Goal: Task Accomplishment & Management: Use online tool/utility

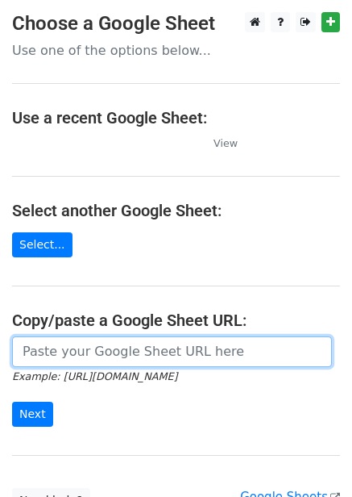
click at [78, 355] on input "url" at bounding box center [172, 351] width 320 height 31
paste input "https://docs.google.com/spreadsheets/d/1qVOwLkmlGkeW5adfRCCtrDSl1v0qYDu0Dh0IW2p…"
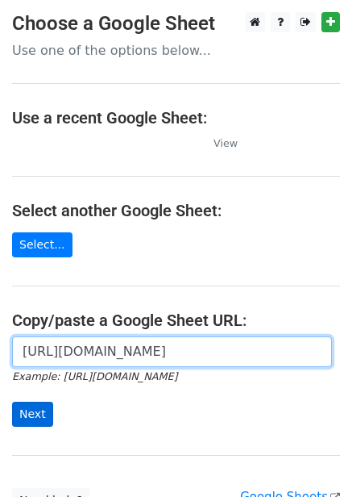
type input "https://docs.google.com/spreadsheets/d/1qVOwLkmlGkeW5adfRCCtrDSl1v0qYDu0Dh0IW2p…"
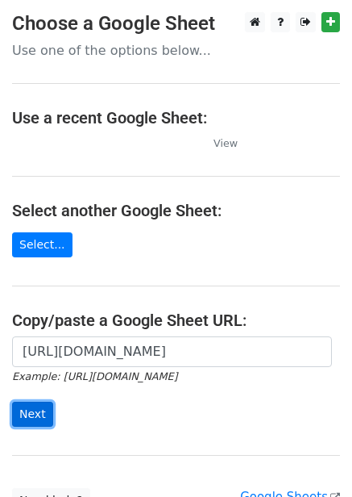
scroll to position [0, 0]
click at [24, 420] on input "Next" at bounding box center [32, 414] width 41 height 25
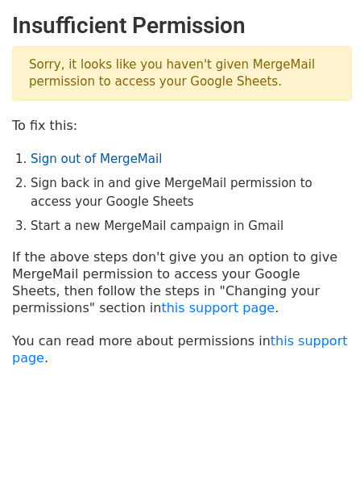
click at [124, 153] on link "Sign out of MergeMail" at bounding box center [96, 159] width 131 height 15
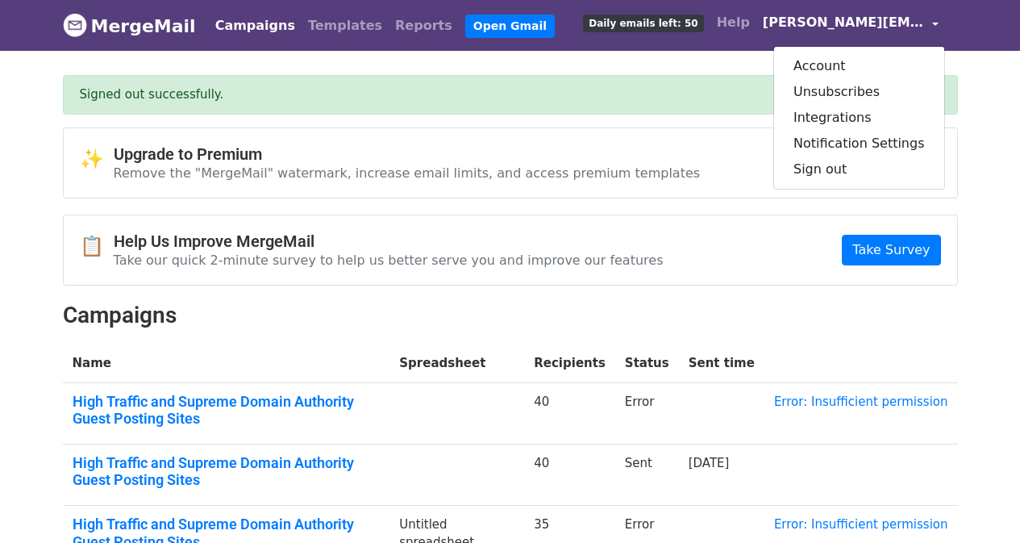
click at [832, 184] on div "Account Unsubscribes Integrations Notification Settings Sign out" at bounding box center [859, 118] width 172 height 144
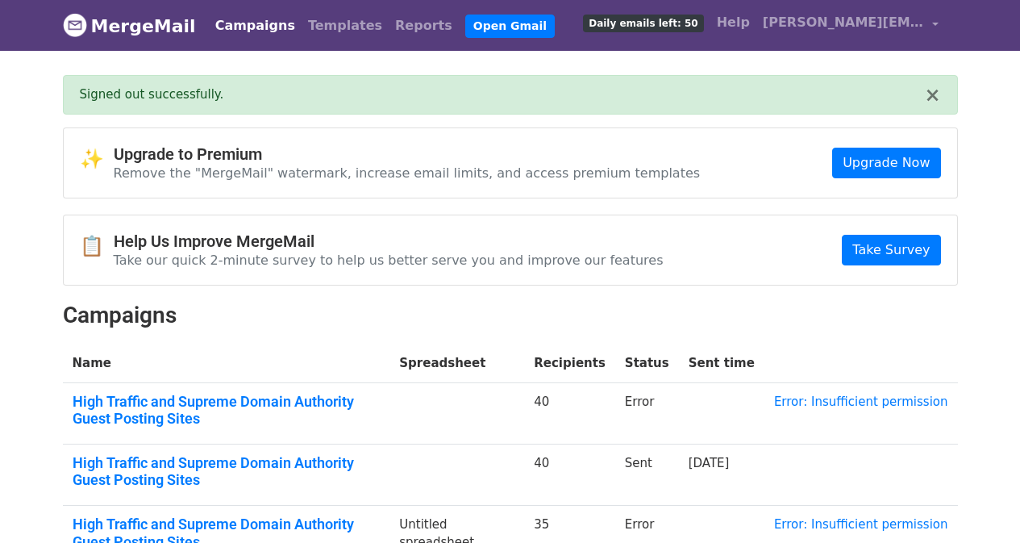
click at [834, 181] on div "✨ Upgrade to Premium Remove the "MergeMail" watermark, increase email limits, a…" at bounding box center [510, 162] width 893 height 69
click at [831, 38] on link "sabrina.backlinks@gmail.com" at bounding box center [850, 25] width 189 height 38
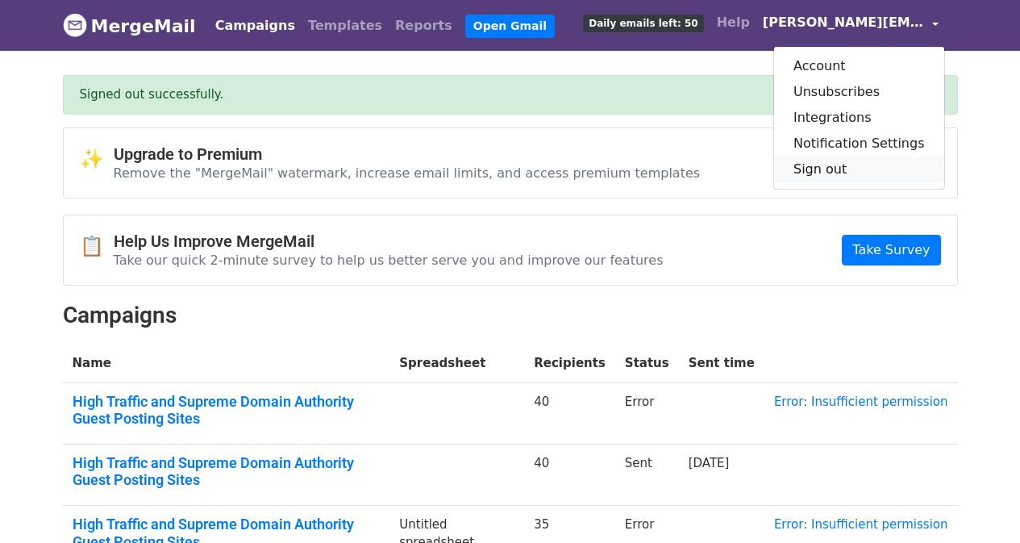
click at [809, 158] on link "Sign out" at bounding box center [859, 169] width 170 height 26
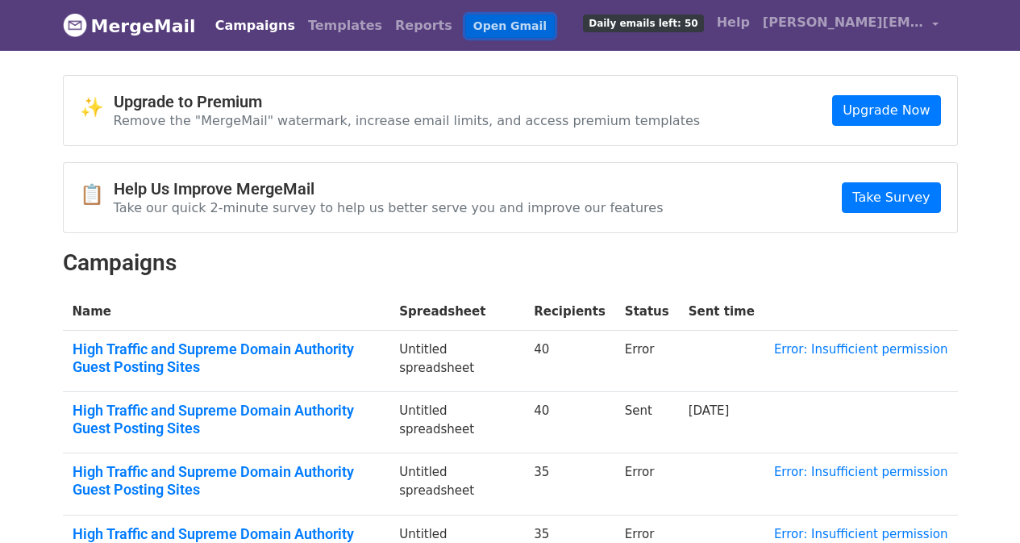
click at [474, 28] on link "Open Gmail" at bounding box center [509, 26] width 89 height 23
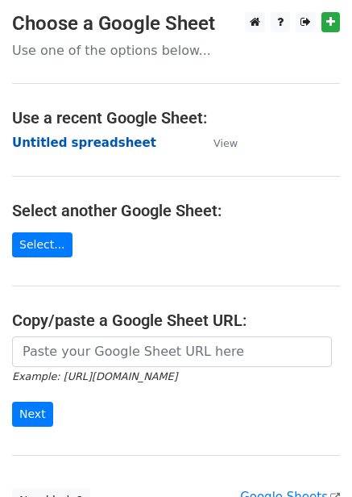
click at [110, 140] on strong "Untitled spreadsheet" at bounding box center [84, 142] width 144 height 15
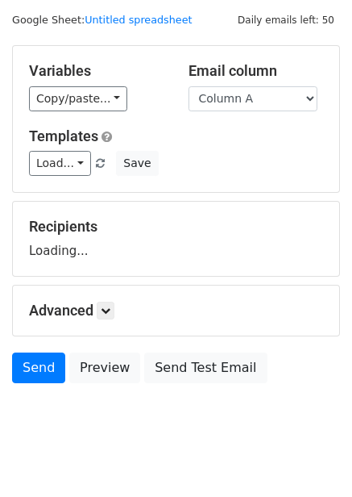
scroll to position [65, 0]
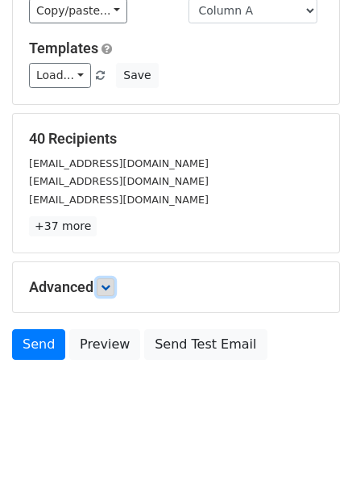
click at [109, 288] on icon at bounding box center [106, 287] width 10 height 10
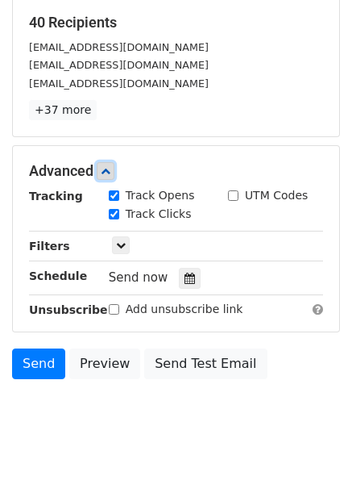
scroll to position [248, 0]
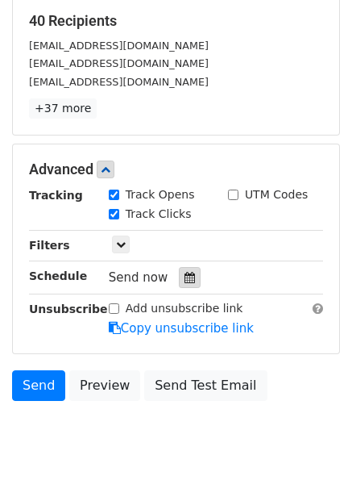
click at [185, 281] on icon at bounding box center [190, 277] width 10 height 11
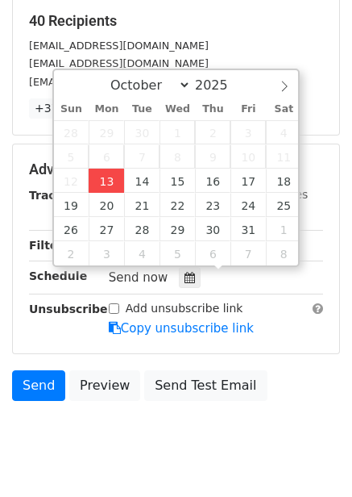
type input "2025-10-13 14:40"
type input "02"
type input "40"
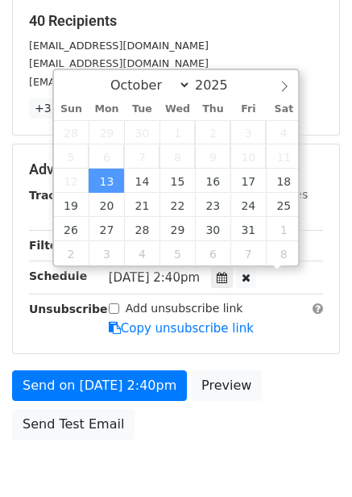
scroll to position [1, 0]
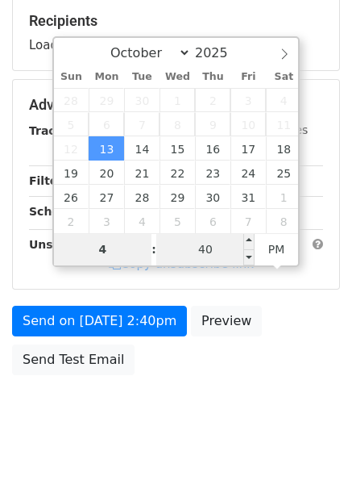
type input "4"
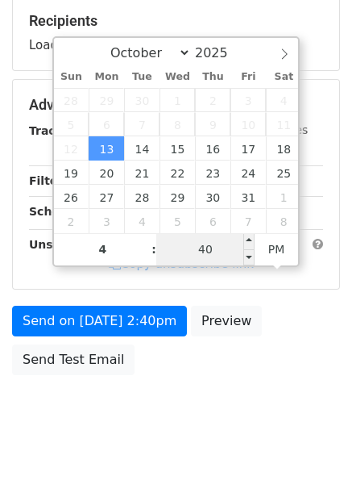
type input "2025-10-13 16:40"
type input "04"
click at [223, 248] on input "40" at bounding box center [205, 249] width 98 height 32
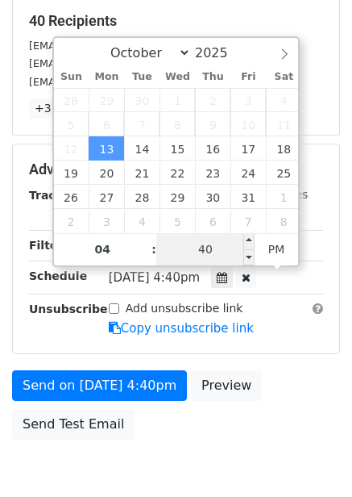
type input "0"
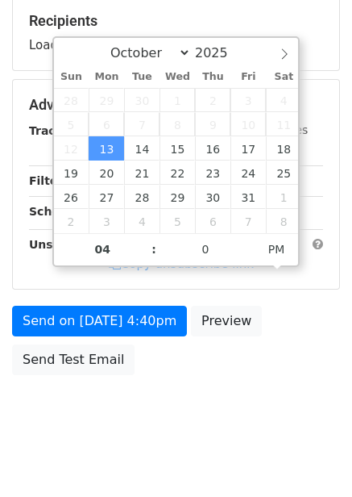
type input "2025-10-13 16:00"
click at [265, 394] on body "New Campaign Daily emails left: 50 Google Sheet: Untitled spreadsheet Variables…" at bounding box center [176, 106] width 352 height 683
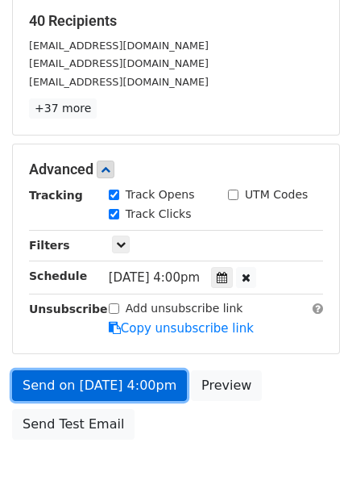
click at [147, 394] on link "Send on Oct 13 at 4:00pm" at bounding box center [99, 385] width 175 height 31
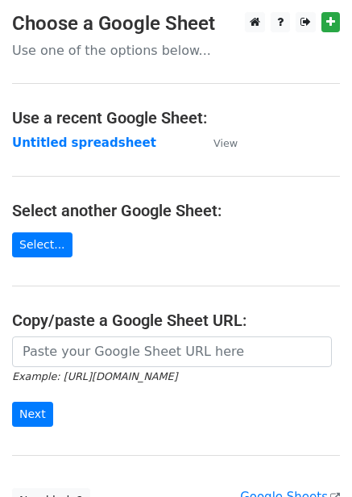
click at [82, 137] on strong "Untitled spreadsheet" at bounding box center [84, 142] width 144 height 15
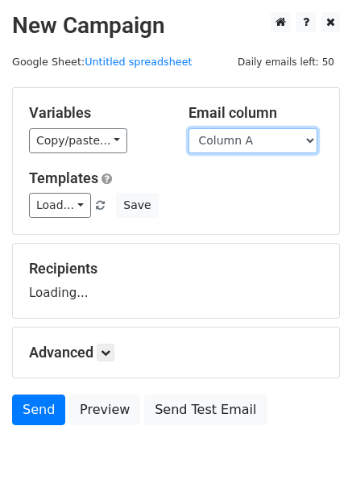
click at [243, 135] on select "Column A Column B Column C Column D Column E Column F" at bounding box center [253, 140] width 129 height 25
select select "Column B"
click at [189, 128] on select "Column A Column B Column C Column D Column E Column F" at bounding box center [253, 140] width 129 height 25
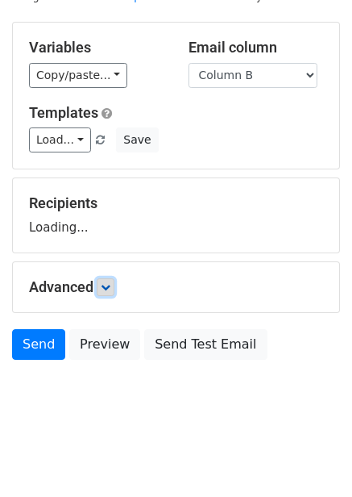
click at [110, 290] on icon at bounding box center [106, 287] width 10 height 10
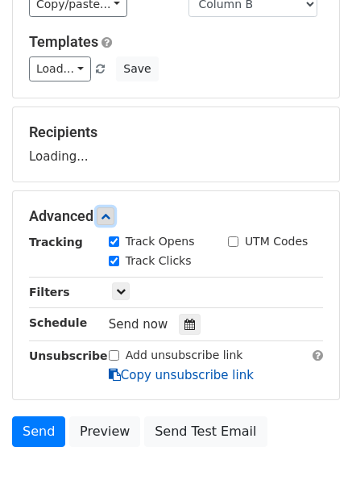
scroll to position [202, 0]
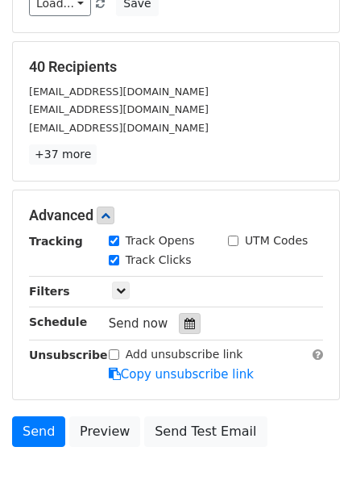
click at [185, 315] on div at bounding box center [190, 323] width 22 height 21
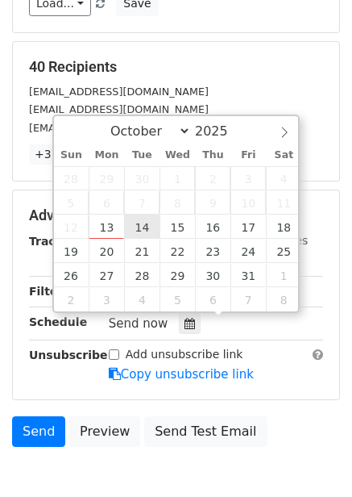
type input "2025-10-14 12:00"
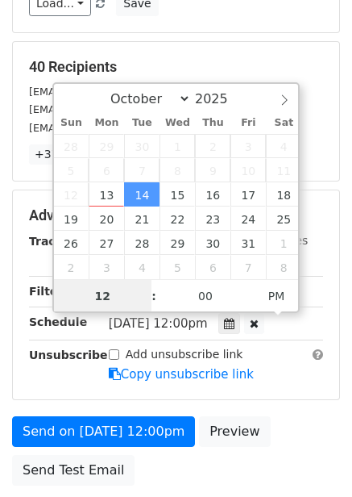
scroll to position [1, 0]
type input "5"
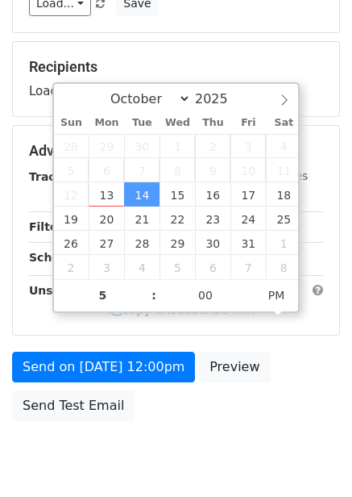
type input "2025-10-14 17:00"
click at [291, 382] on div "Send on Oct 14 at 12:00pm Preview Send Test Email" at bounding box center [176, 390] width 352 height 77
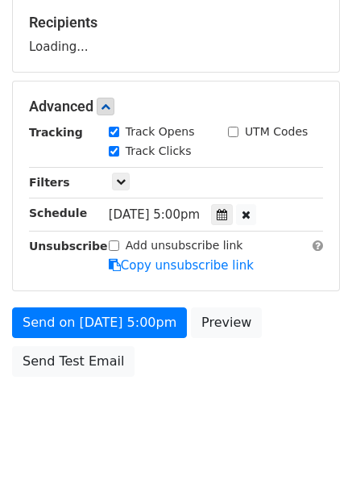
scroll to position [262, 0]
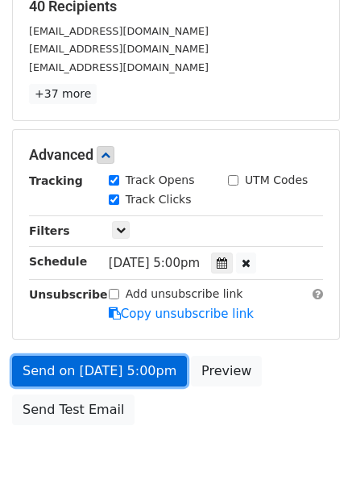
click at [133, 363] on link "Send on Oct 14 at 5:00pm" at bounding box center [99, 371] width 175 height 31
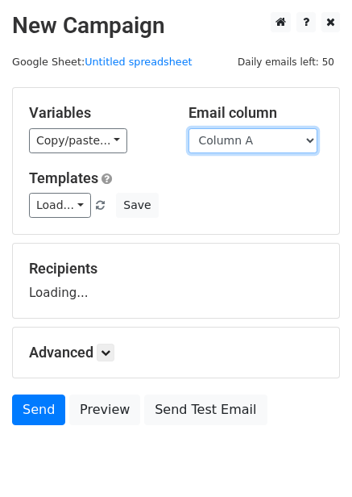
drag, startPoint x: 243, startPoint y: 138, endPoint x: 240, endPoint y: 150, distance: 12.5
click at [243, 138] on select "Column A Column B Column C Column D Column E Column F" at bounding box center [253, 140] width 129 height 25
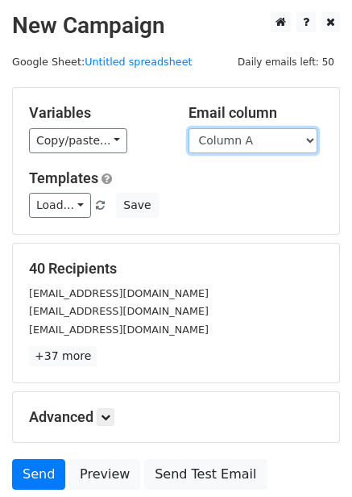
click at [249, 146] on select "Column A Column B Column C Column D Column E Column F" at bounding box center [253, 140] width 129 height 25
select select "Column C"
click at [189, 128] on select "Column A Column B Column C Column D Column E Column F" at bounding box center [253, 140] width 129 height 25
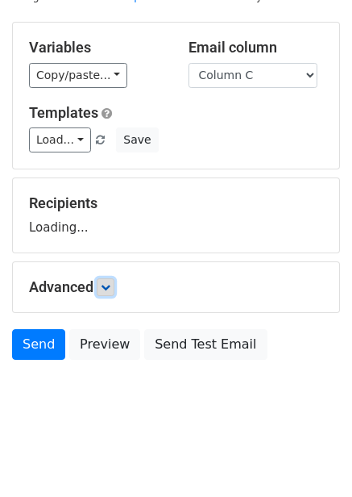
click at [110, 289] on icon at bounding box center [106, 287] width 10 height 10
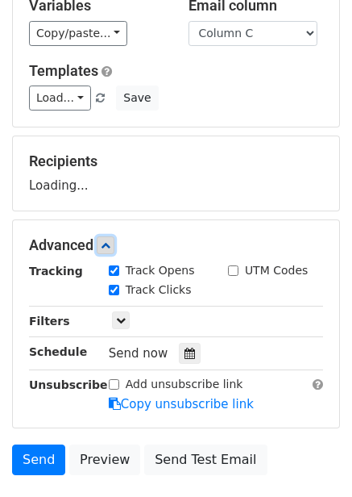
scroll to position [133, 0]
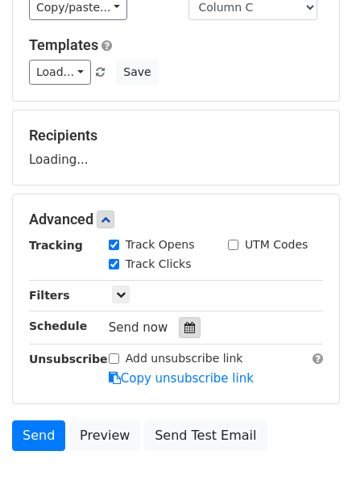
click at [181, 334] on div at bounding box center [190, 327] width 22 height 21
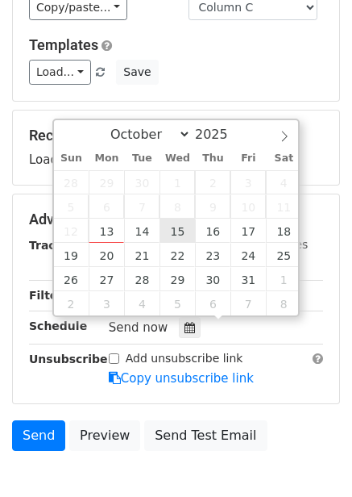
type input "2025-10-15 12:00"
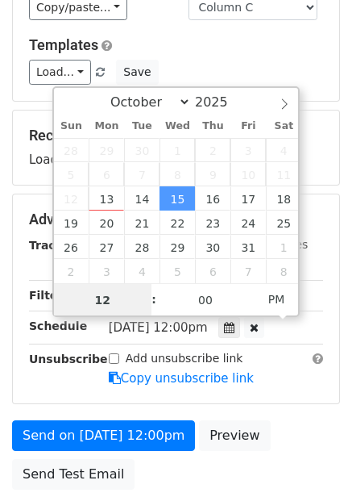
scroll to position [1, 0]
type input "6"
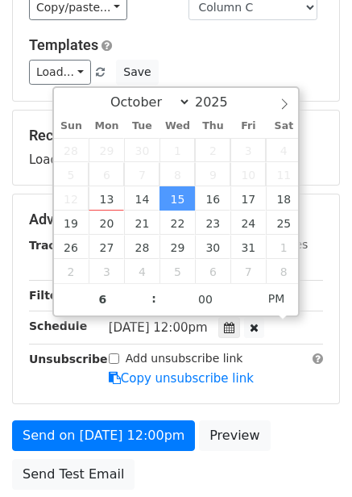
type input "2025-10-15 18:00"
click at [290, 391] on div "Advanced Tracking Track Opens UTM Codes Track Clicks Filters Only include sprea…" at bounding box center [176, 298] width 327 height 209
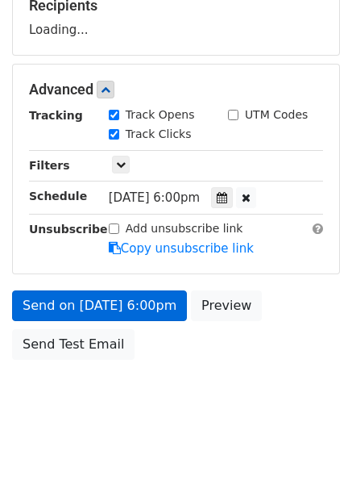
scroll to position [262, 0]
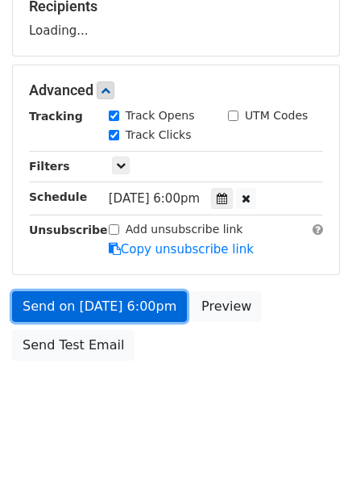
click at [153, 310] on link "Send on Oct 15 at 6:00pm" at bounding box center [99, 306] width 175 height 31
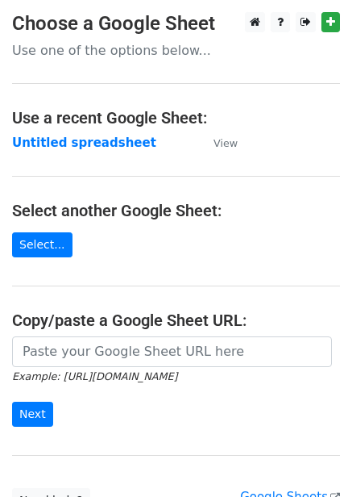
click at [65, 135] on strong "Untitled spreadsheet" at bounding box center [84, 142] width 144 height 15
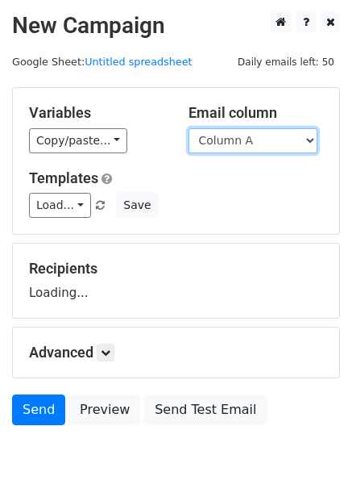
click at [249, 140] on select "Column A Column B Column C Column D Column E Column F" at bounding box center [253, 140] width 129 height 25
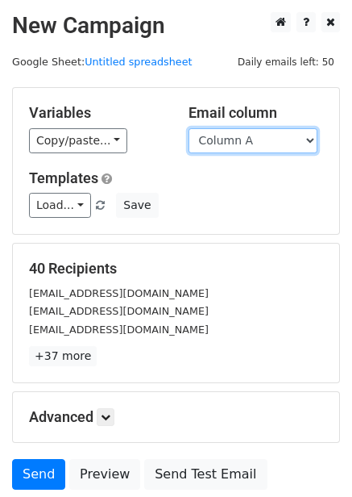
click at [256, 147] on select "Column A Column B Column C Column D Column E Column F" at bounding box center [253, 140] width 129 height 25
select select "Column D"
click at [189, 128] on select "Column A Column B Column C Column D Column E Column F" at bounding box center [253, 140] width 129 height 25
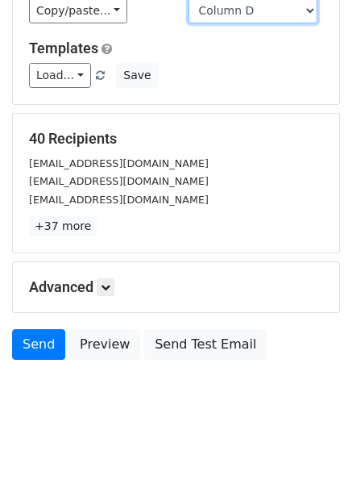
scroll to position [65, 0]
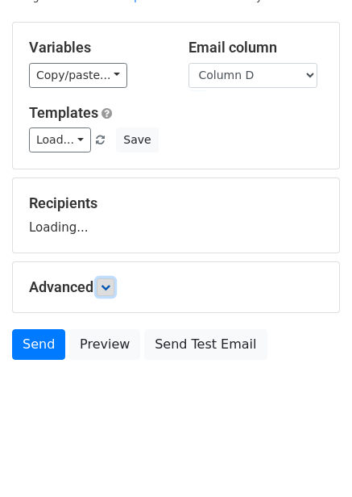
click at [102, 290] on form "Variables Copy/paste... {{Column A}} {{Column B}} {{Column C}} {{Column D}} {{C…" at bounding box center [176, 195] width 328 height 346
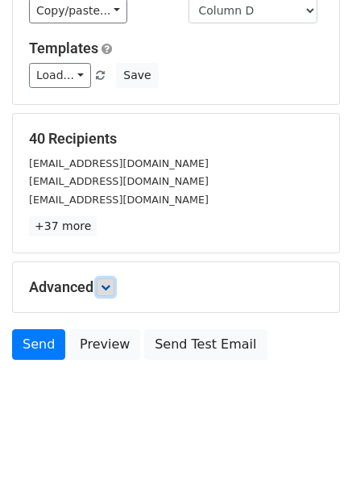
click at [110, 289] on icon at bounding box center [106, 287] width 10 height 10
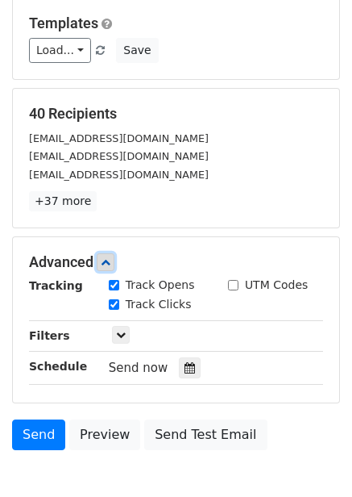
scroll to position [156, 0]
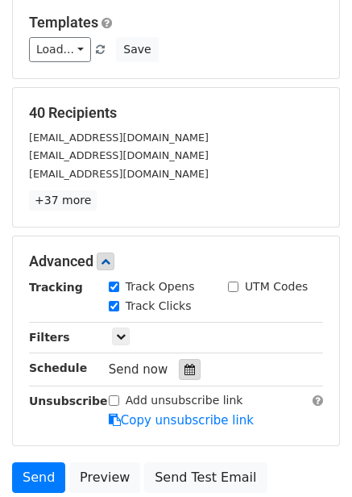
click at [185, 367] on icon at bounding box center [190, 369] width 10 height 11
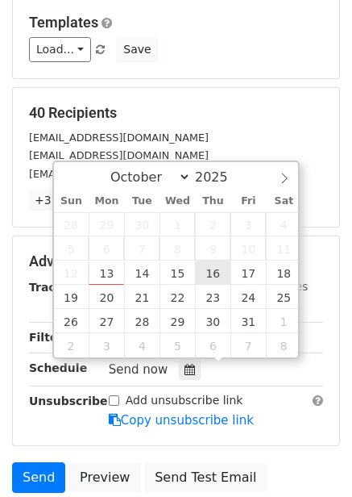
type input "[DATE] 12:00"
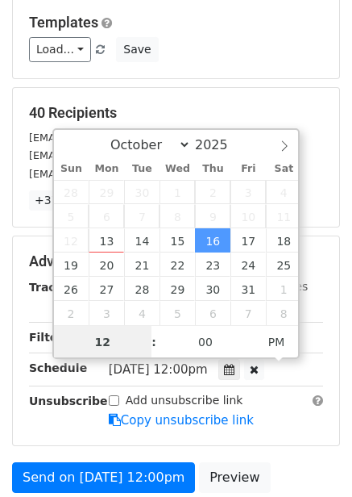
scroll to position [1, 0]
type input "7"
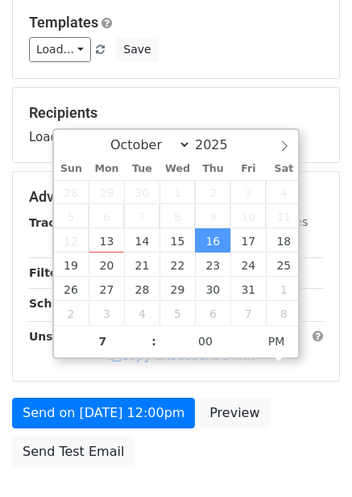
type input "[DATE] 19:00"
click at [270, 393] on form "Variables Copy/paste... {{Column A}} {{Column B}} {{Column C}} {{Column D}} {{C…" at bounding box center [176, 202] width 328 height 543
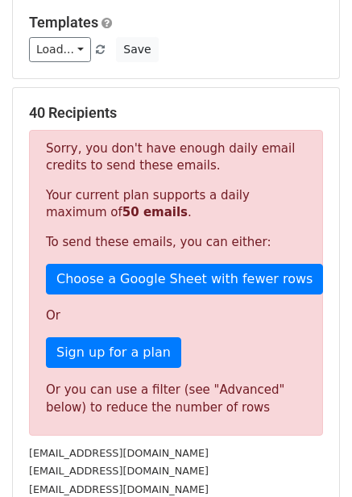
click at [139, 397] on form "Variables Copy/paste... {{Column A}} {{Column B}} {{Column C}} {{Column D}} {{C…" at bounding box center [176, 392] width 328 height 923
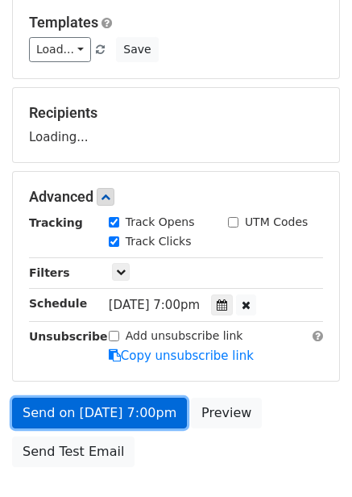
click at [141, 413] on link "Send on Oct 16 at 7:00pm" at bounding box center [99, 412] width 175 height 31
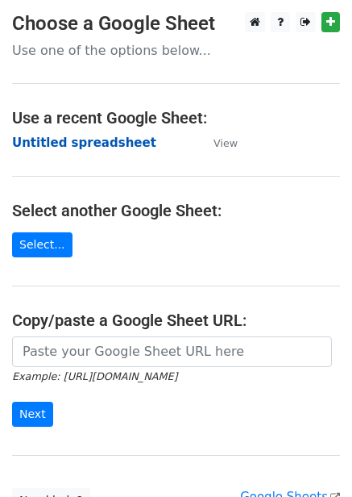
click at [74, 146] on strong "Untitled spreadsheet" at bounding box center [84, 142] width 144 height 15
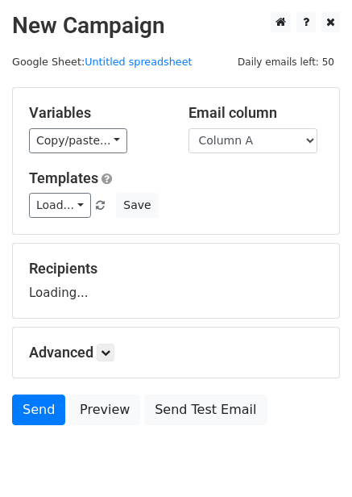
click at [222, 149] on select "Column A Column B Column C Column D Column E Column F" at bounding box center [253, 140] width 129 height 25
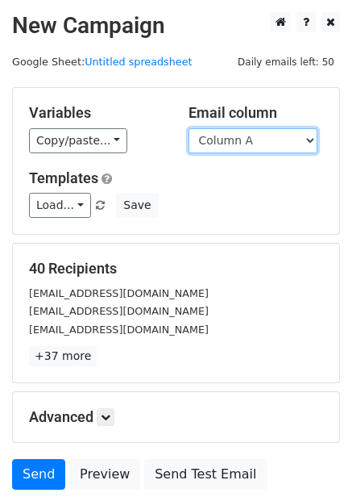
click at [247, 133] on select "Column A Column B Column C Column D Column E Column F" at bounding box center [253, 140] width 129 height 25
select select "Column E"
click at [189, 128] on select "Column A Column B Column C Column D Column E Column F" at bounding box center [253, 140] width 129 height 25
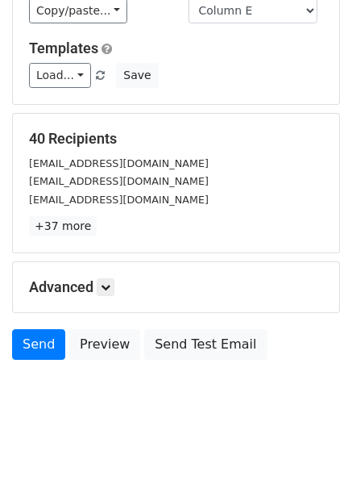
click at [114, 277] on div "Advanced Tracking Track Opens UTM Codes Track Clicks Filters Only include sprea…" at bounding box center [176, 287] width 327 height 50
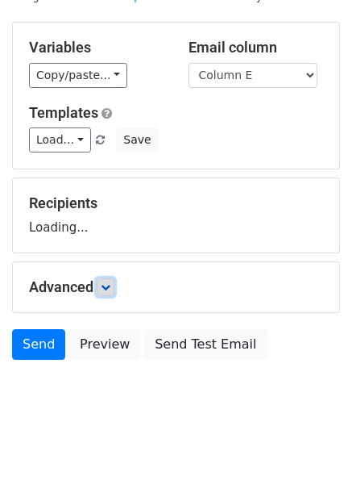
click at [114, 291] on link at bounding box center [106, 287] width 18 height 18
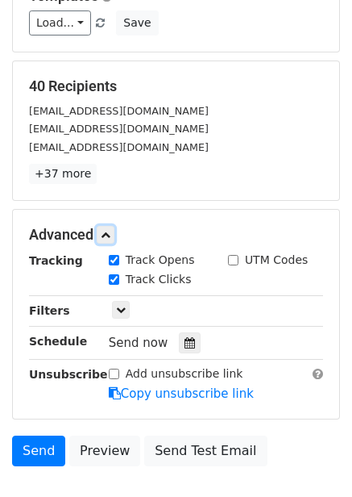
scroll to position [200, 0]
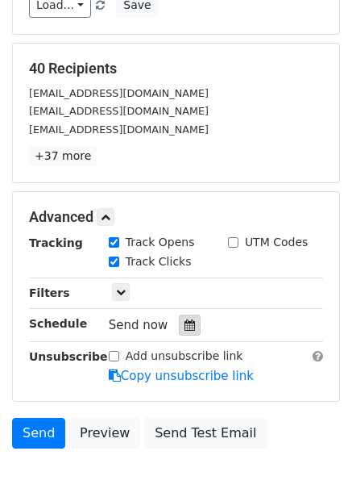
click at [192, 327] on div at bounding box center [190, 324] width 22 height 21
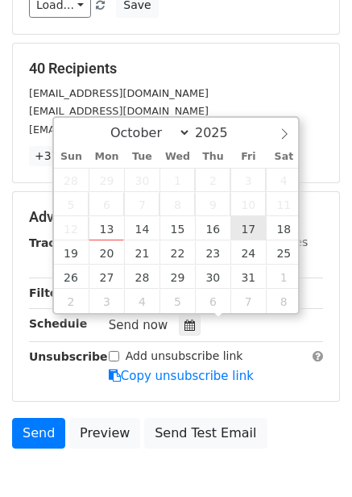
type input "[DATE] 12:00"
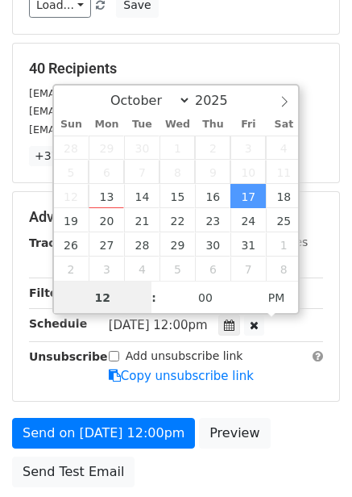
scroll to position [1, 0]
type input "8"
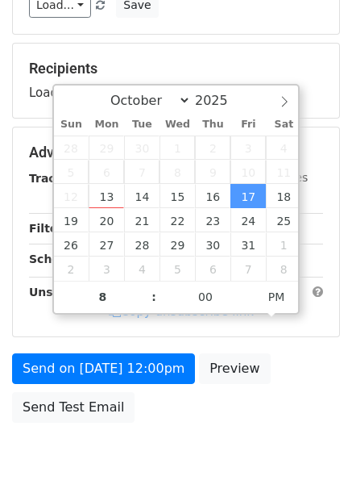
type input "[DATE] 20:00"
click at [313, 360] on div "Send on [DATE] 12:00pm Preview Send Test Email" at bounding box center [176, 391] width 352 height 77
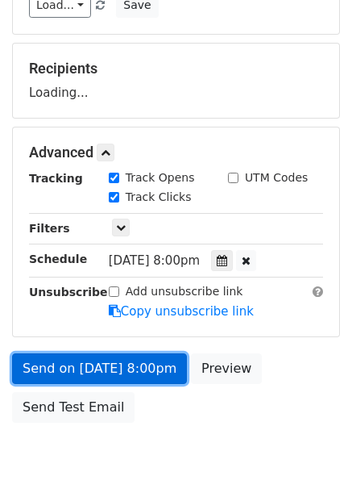
drag, startPoint x: 127, startPoint y: 379, endPoint x: 144, endPoint y: 433, distance: 56.4
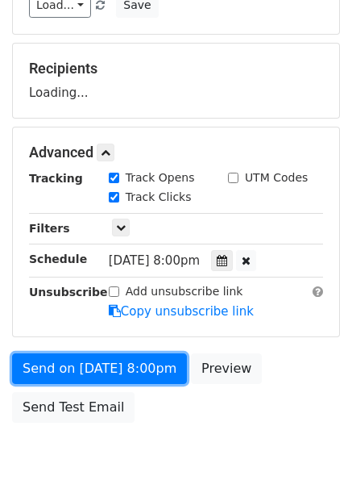
click at [127, 380] on link "Send on [DATE] 8:00pm" at bounding box center [99, 368] width 175 height 31
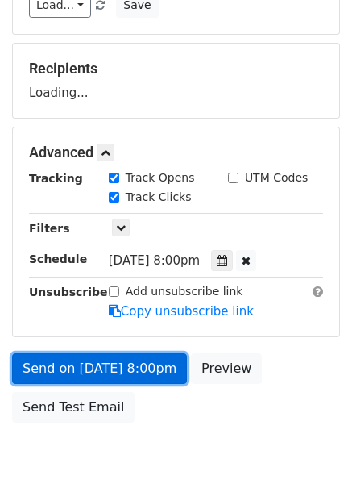
click at [139, 381] on link "Send on [DATE] 8:00pm" at bounding box center [99, 368] width 175 height 31
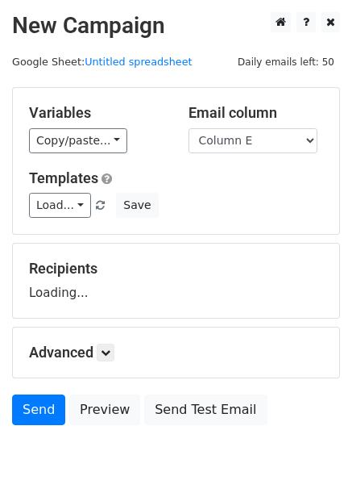
click at [189, 128] on select "Column A Column B Column C Column D Column E Column F" at bounding box center [253, 140] width 129 height 25
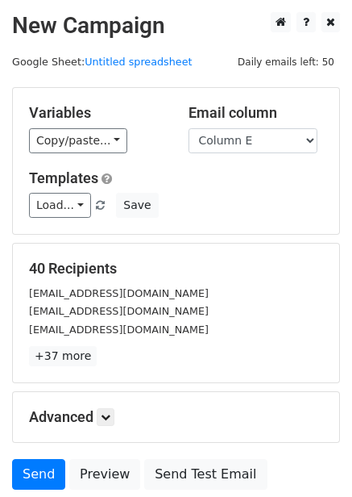
click at [245, 125] on div "Email column Column A Column B Column C Column D Column E Column F" at bounding box center [257, 128] width 160 height 49
click at [238, 139] on select "Column A Column B Column C Column D Column E Column F" at bounding box center [253, 140] width 129 height 25
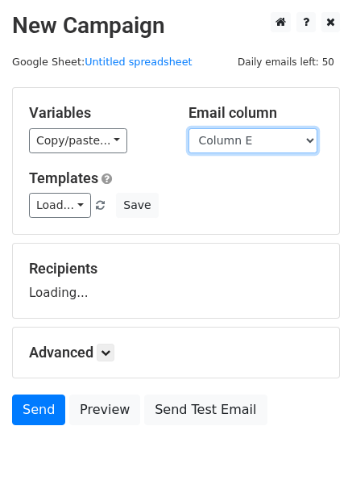
select select "Column F"
click at [189, 128] on select "Column A Column B Column C Column D Column E Column F" at bounding box center [253, 140] width 129 height 25
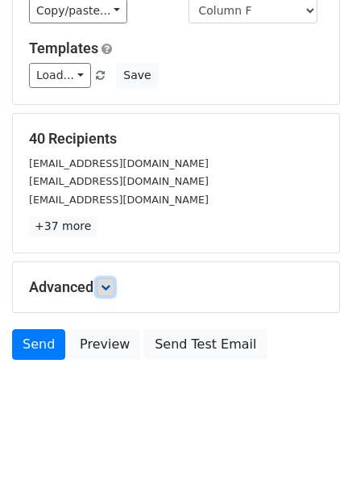
click at [104, 295] on link at bounding box center [106, 287] width 18 height 18
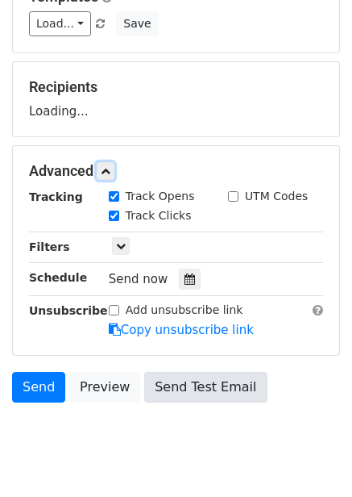
scroll to position [223, 0]
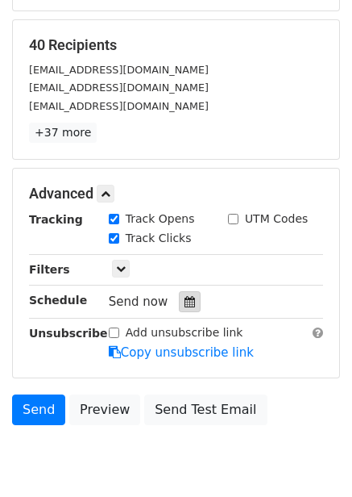
click at [185, 297] on icon at bounding box center [190, 301] width 10 height 11
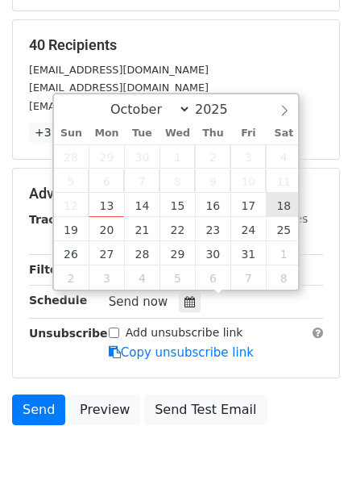
type input "2025-10-18 12:00"
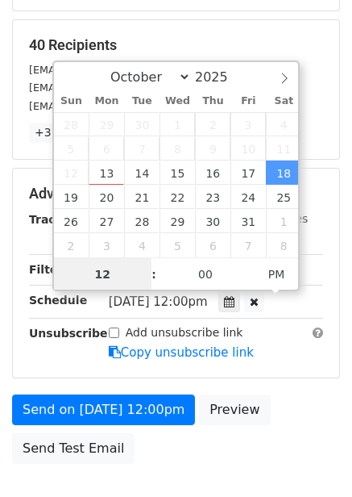
scroll to position [1, 0]
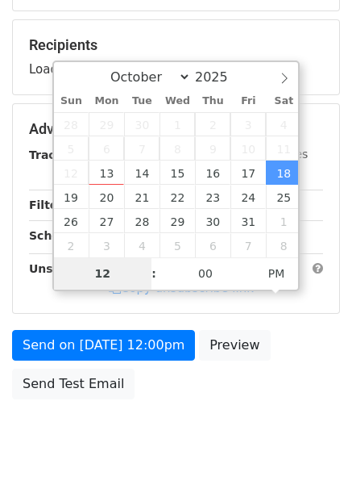
type input "9"
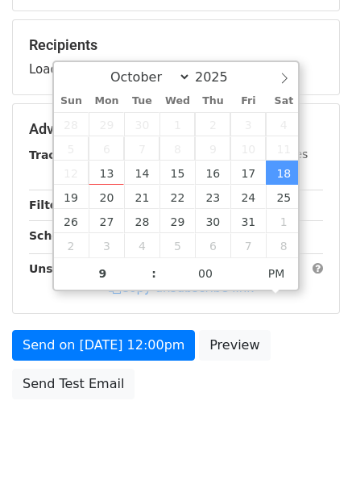
type input "2025-10-18 21:00"
click at [334, 339] on div "Send on Oct 18 at 12:00pm Preview Send Test Email" at bounding box center [176, 368] width 352 height 77
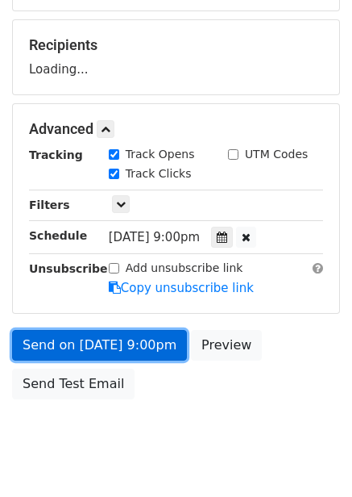
click at [152, 356] on link "Send on Oct 18 at 9:00pm" at bounding box center [99, 345] width 175 height 31
